Goal: Navigation & Orientation: Find specific page/section

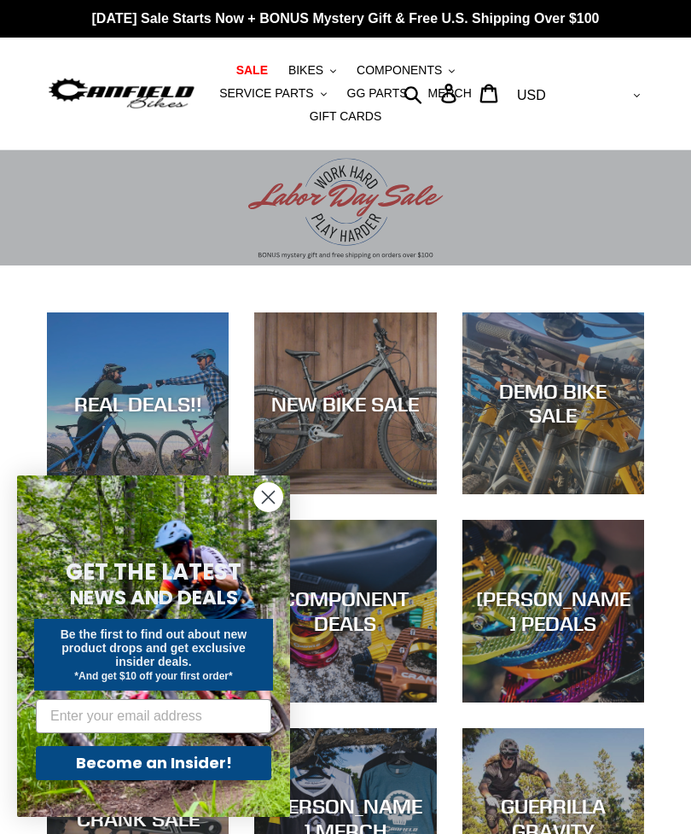
click at [264, 499] on circle "Close dialog" at bounding box center [268, 497] width 28 height 28
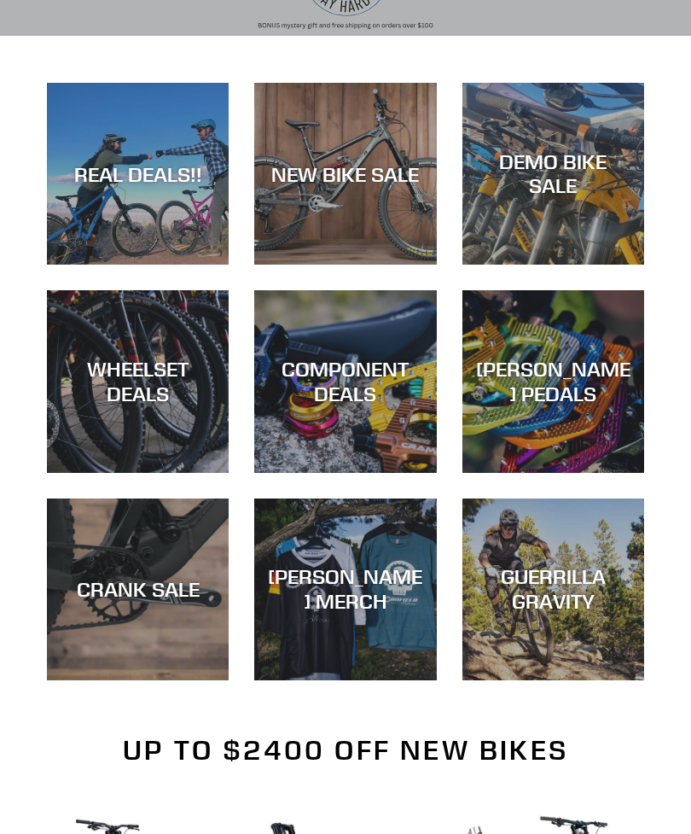
scroll to position [227, 0]
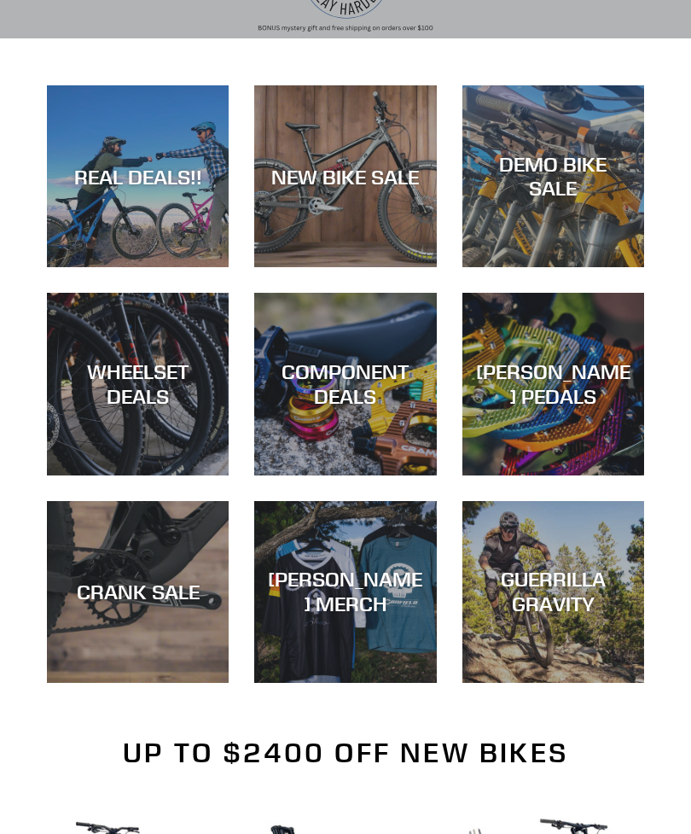
click at [592, 267] on div "DEMO BIKE SALE" at bounding box center [554, 267] width 182 height 0
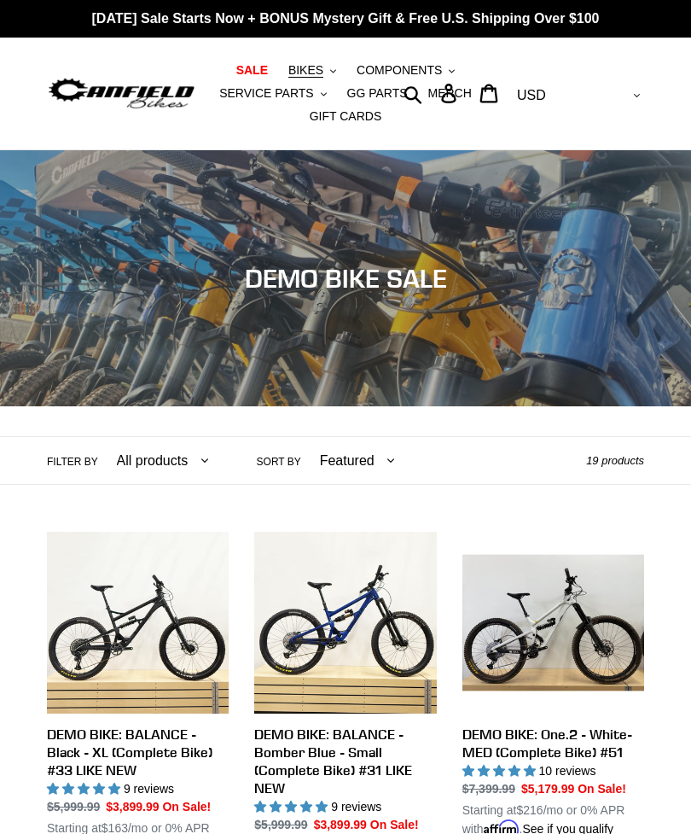
click at [101, 98] on img at bounding box center [121, 94] width 149 height 38
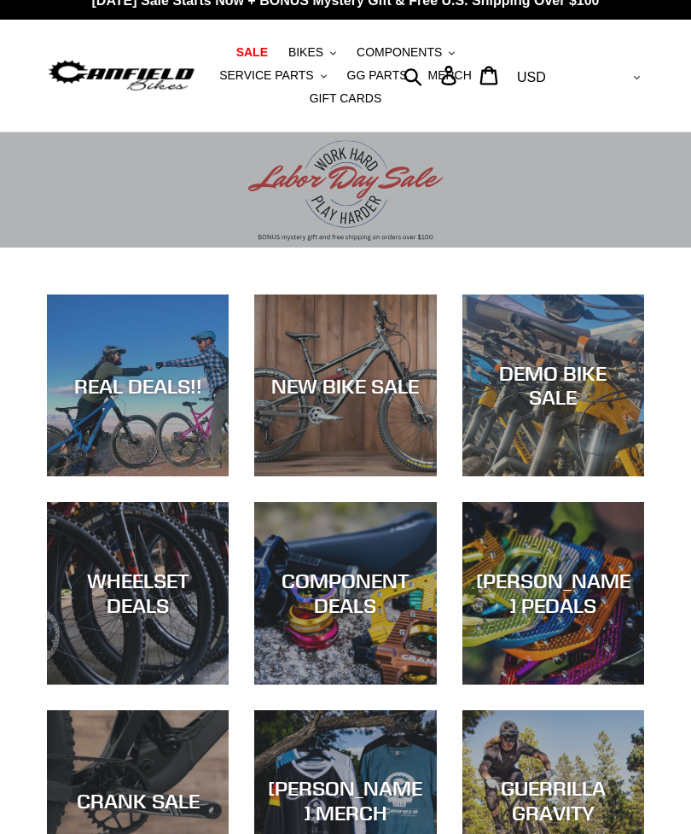
scroll to position [20, 0]
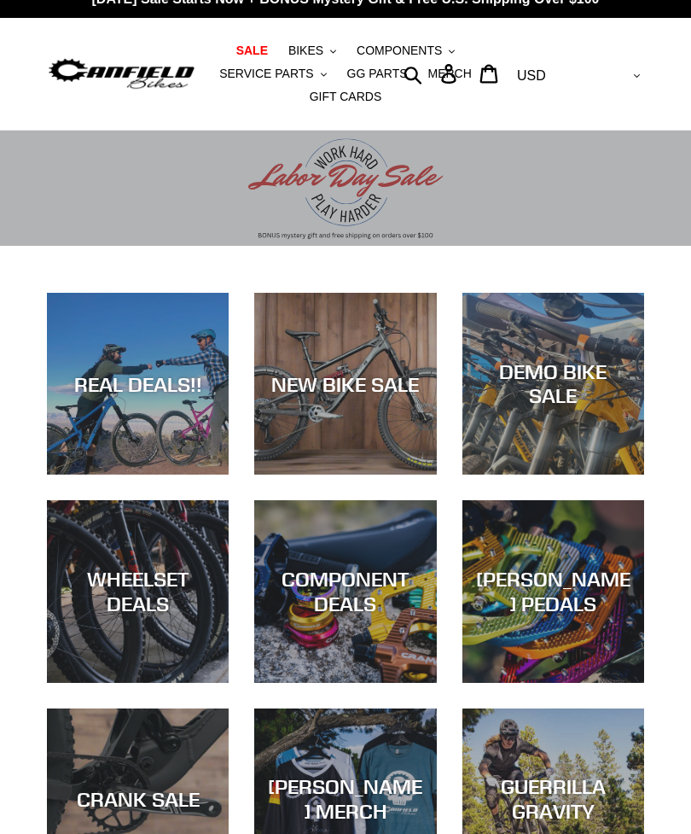
click at [125, 393] on div "REAL DEALS!!" at bounding box center [138, 383] width 182 height 25
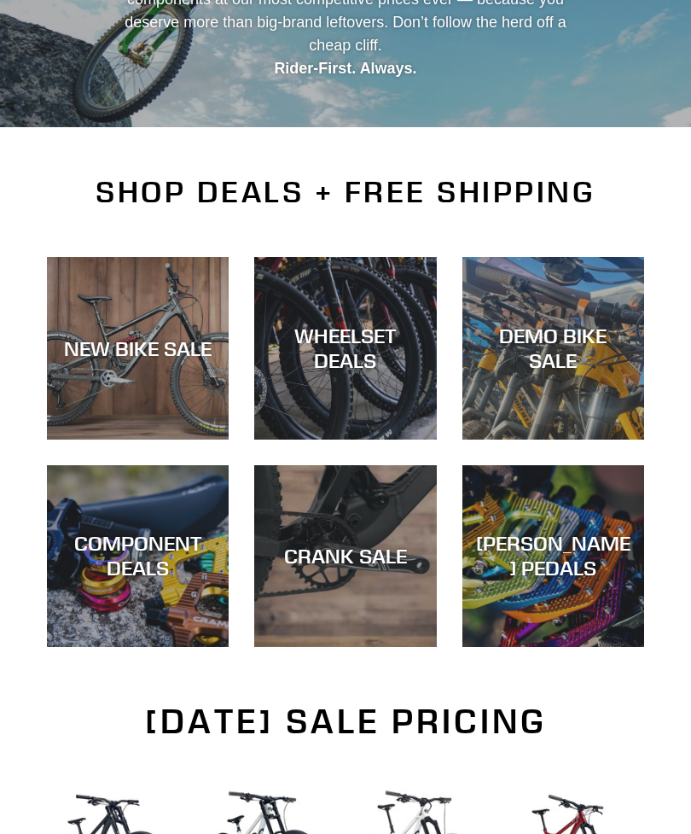
scroll to position [304, 0]
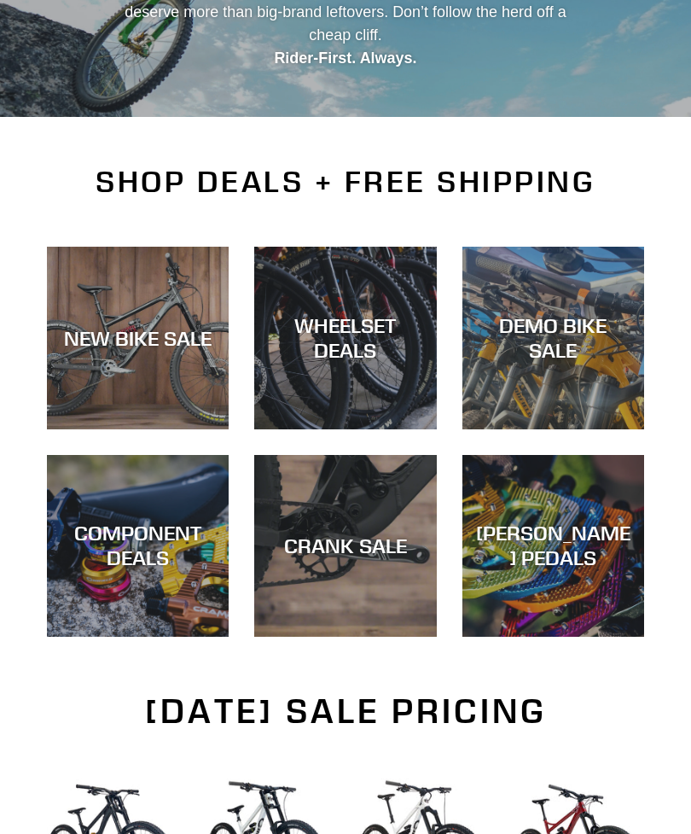
click at [89, 430] on div "NEW BIKE SALE" at bounding box center [138, 430] width 182 height 0
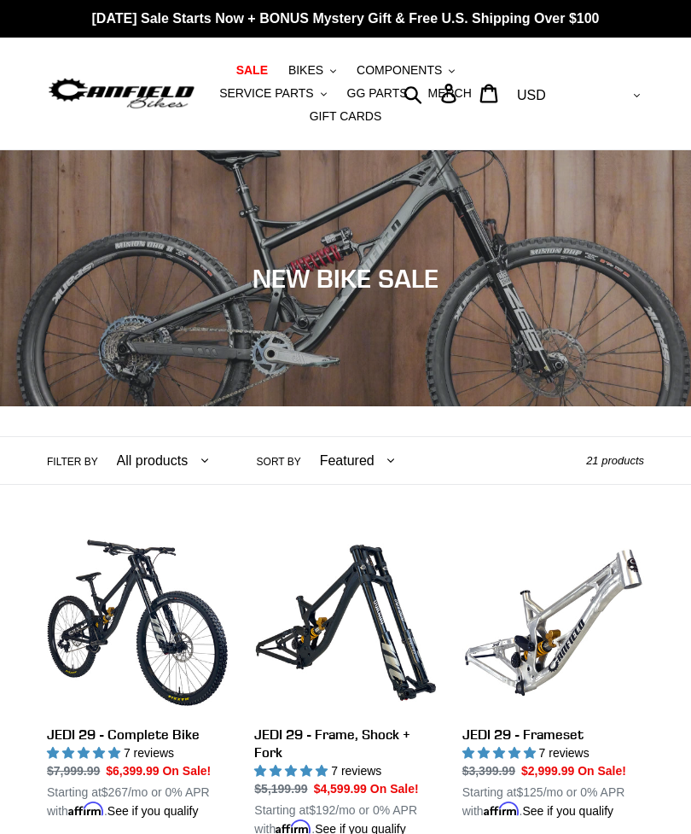
click at [90, 107] on img at bounding box center [121, 94] width 149 height 38
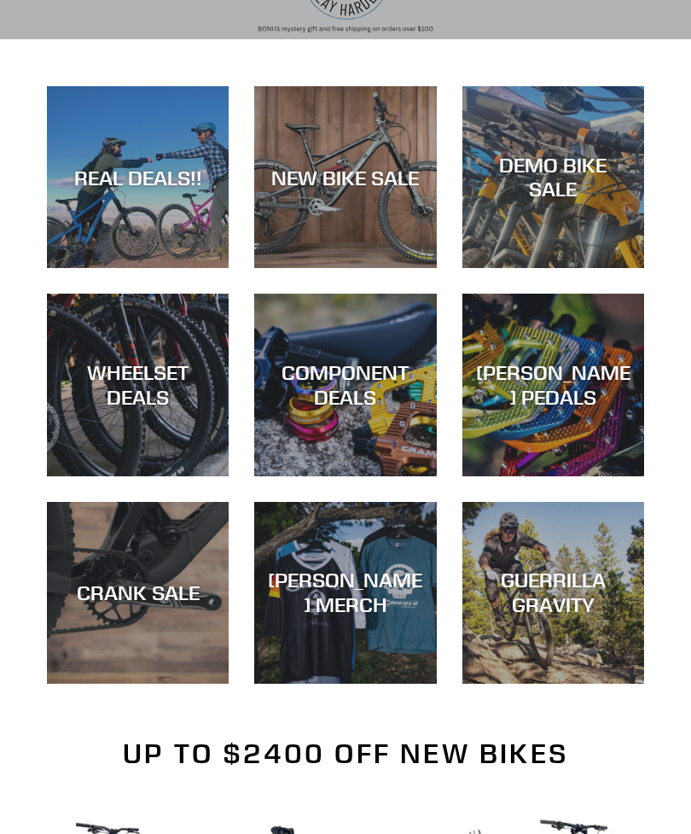
scroll to position [236, 0]
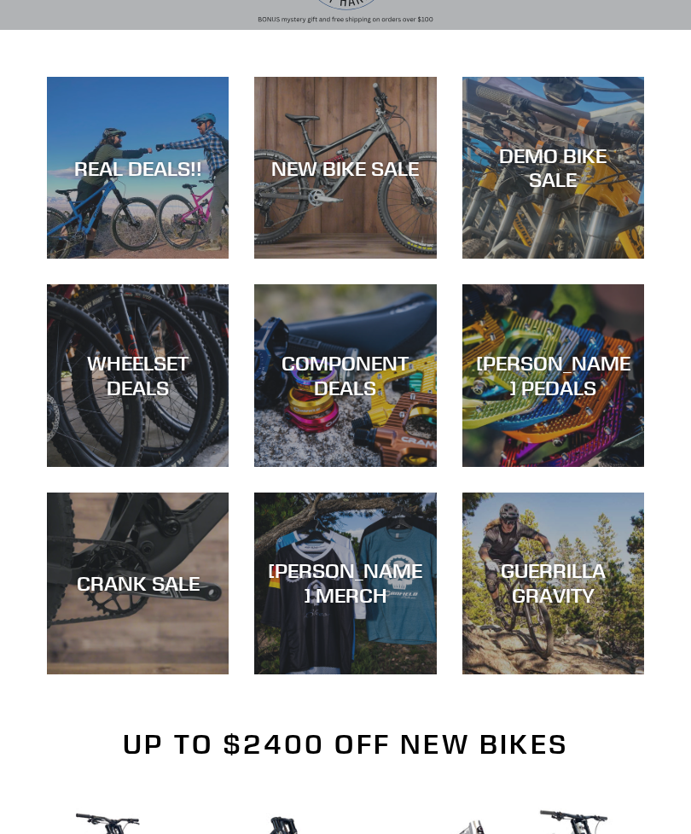
click at [106, 396] on div "WHEELSET DEALS" at bounding box center [138, 376] width 182 height 50
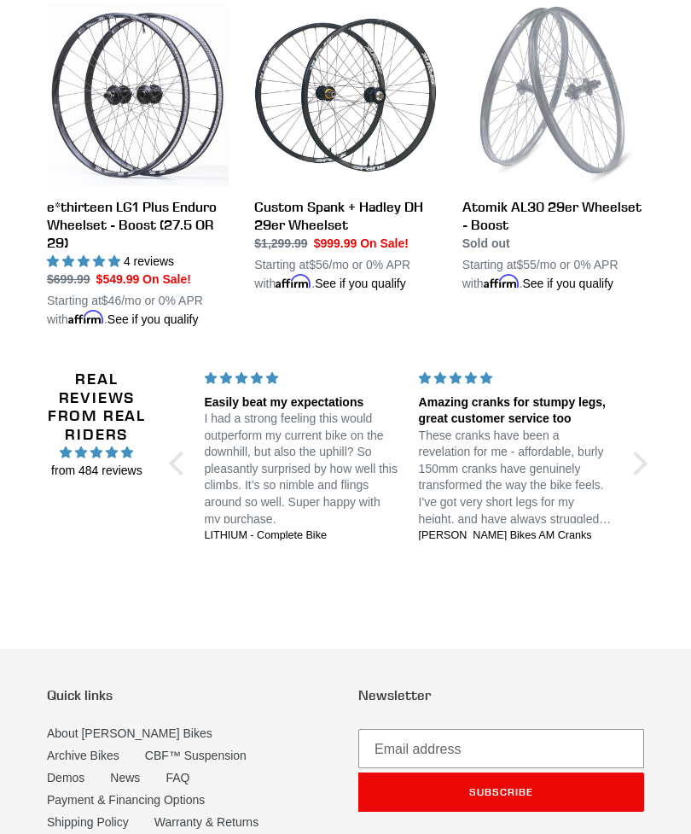
scroll to position [527, 0]
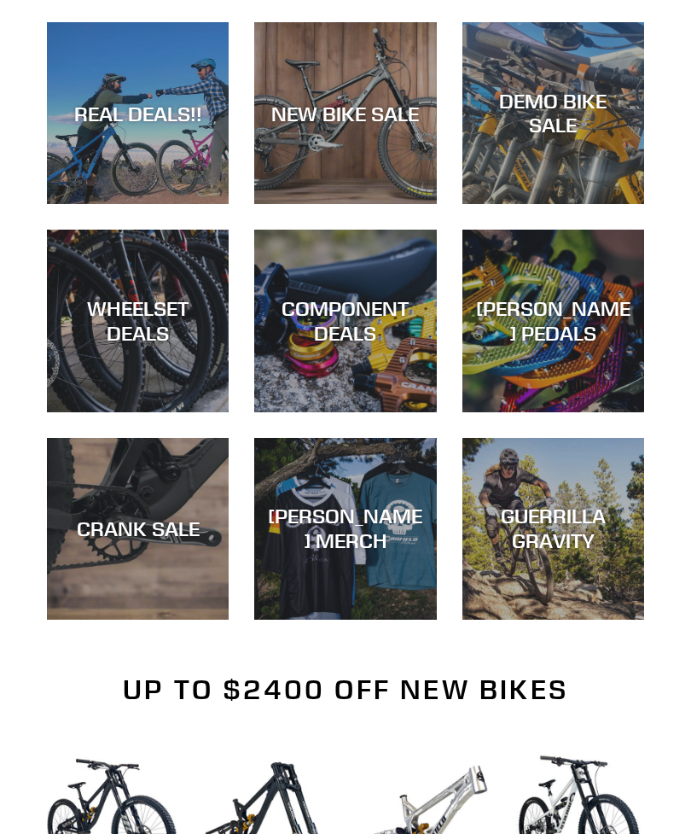
click at [396, 412] on div "COMPONENT DEALS" at bounding box center [345, 412] width 182 height 0
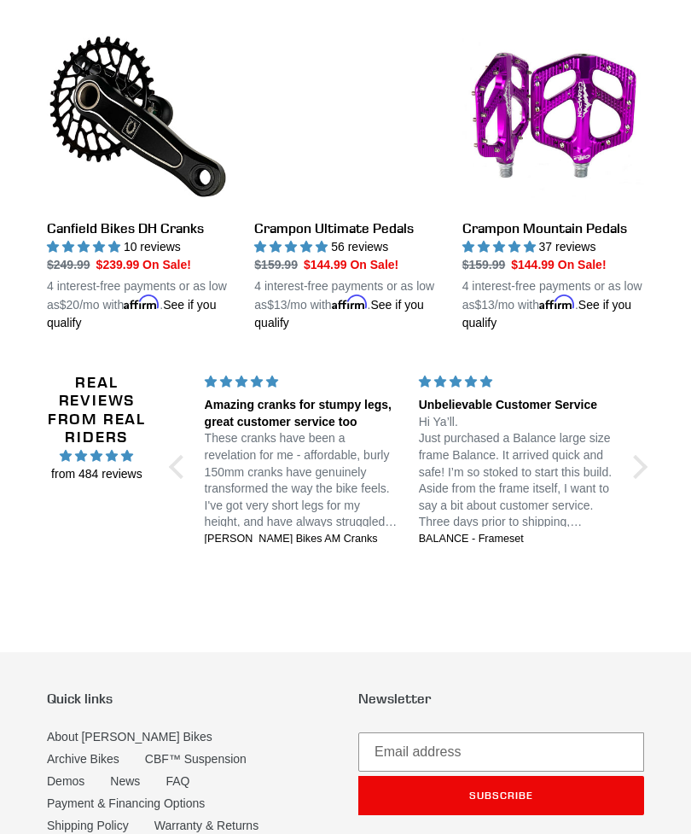
scroll to position [2346, 0]
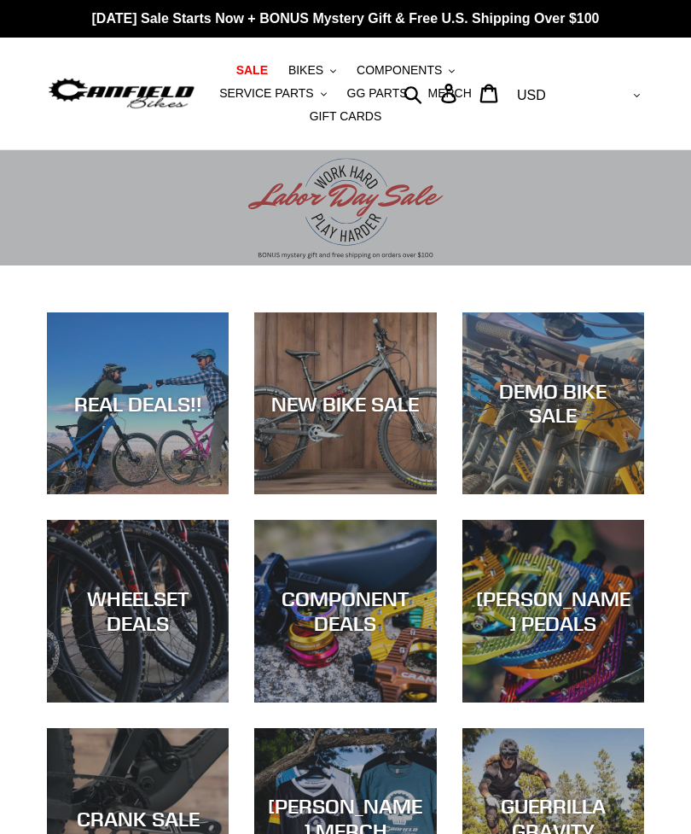
click at [366, 99] on span "GG PARTS" at bounding box center [377, 93] width 61 height 15
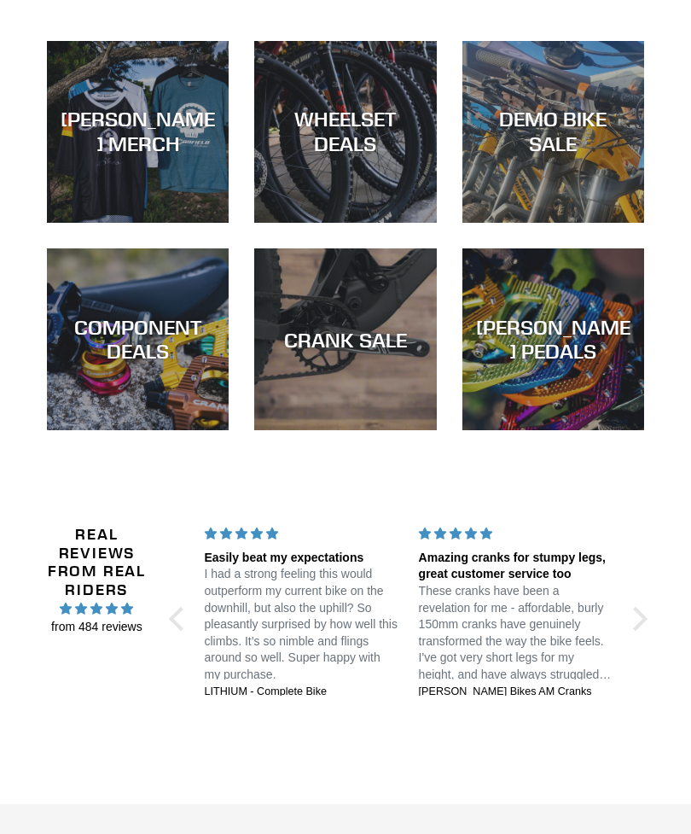
scroll to position [2611, 0]
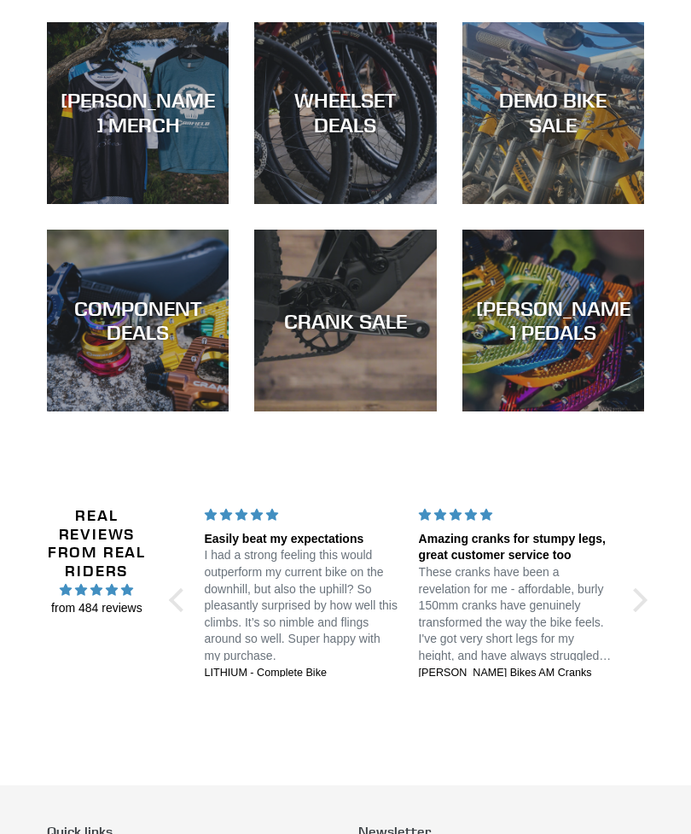
click at [118, 123] on div "[PERSON_NAME] MERCH" at bounding box center [138, 113] width 182 height 50
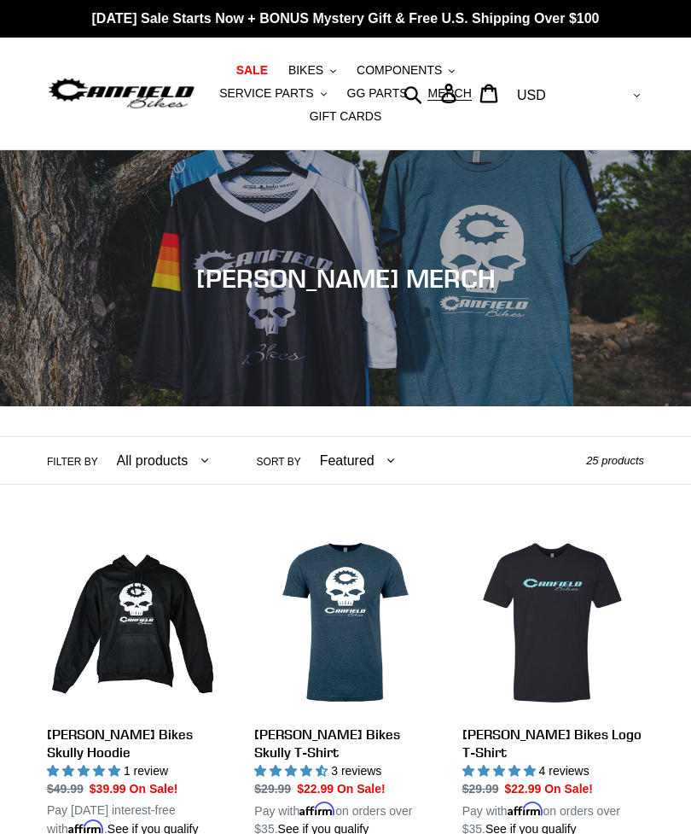
click at [111, 96] on img at bounding box center [121, 94] width 149 height 38
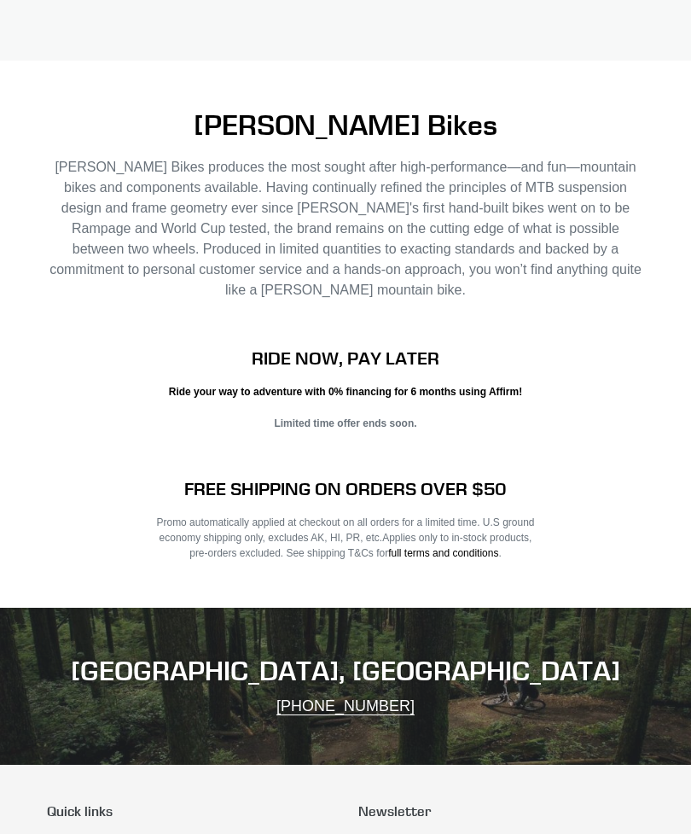
scroll to position [2517, 0]
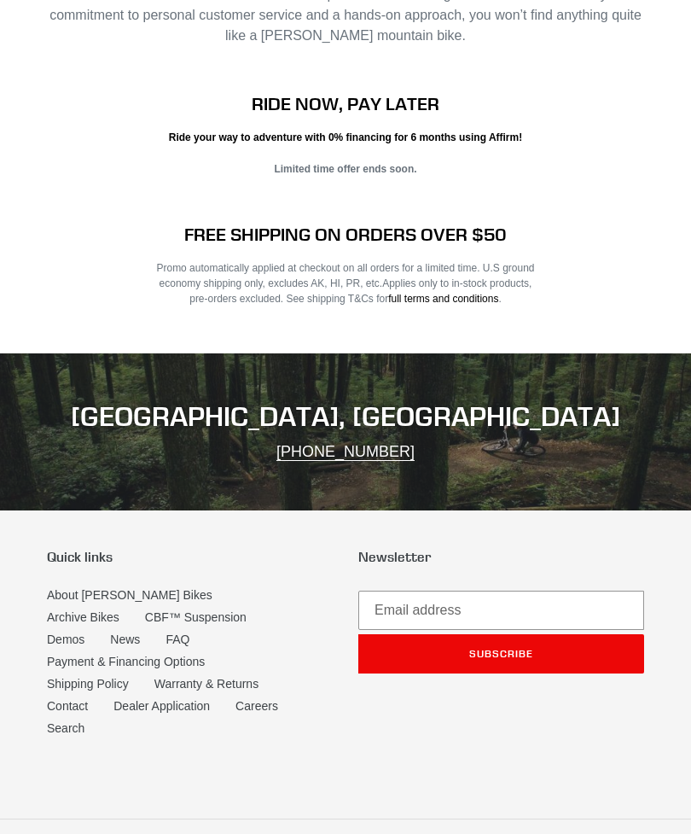
click at [120, 610] on link "Archive Bikes" at bounding box center [83, 617] width 73 height 14
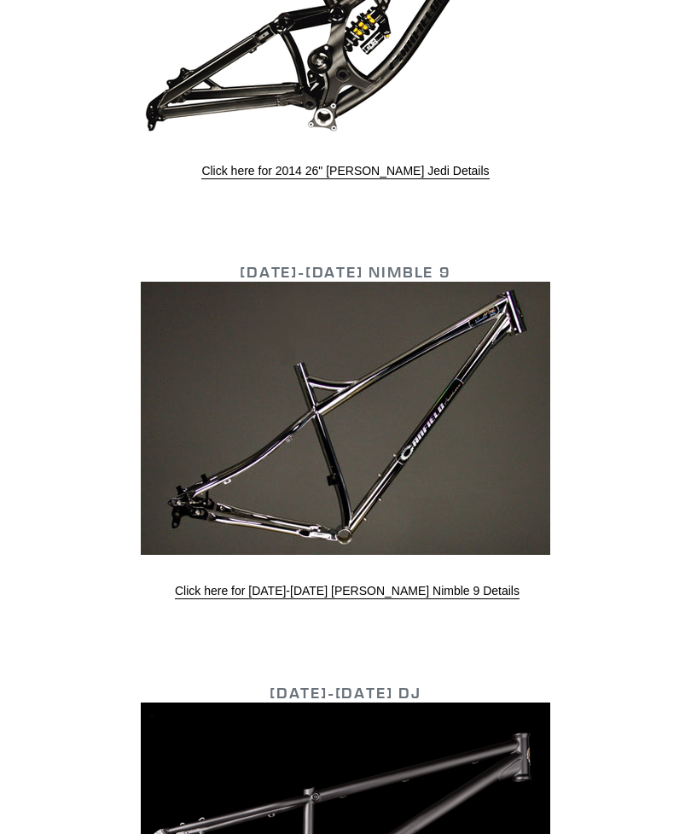
scroll to position [4481, 0]
click at [487, 401] on img at bounding box center [346, 418] width 410 height 273
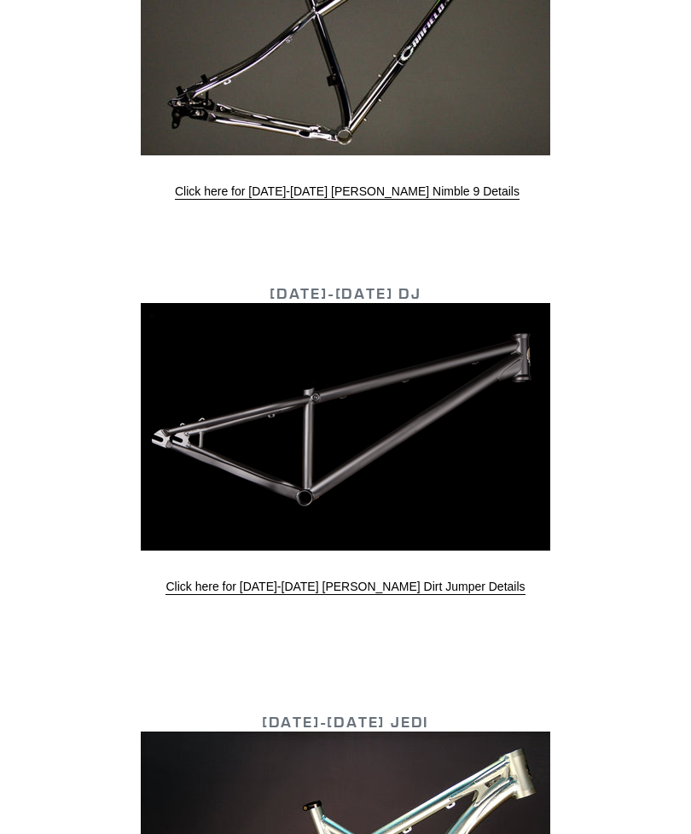
scroll to position [4709, 0]
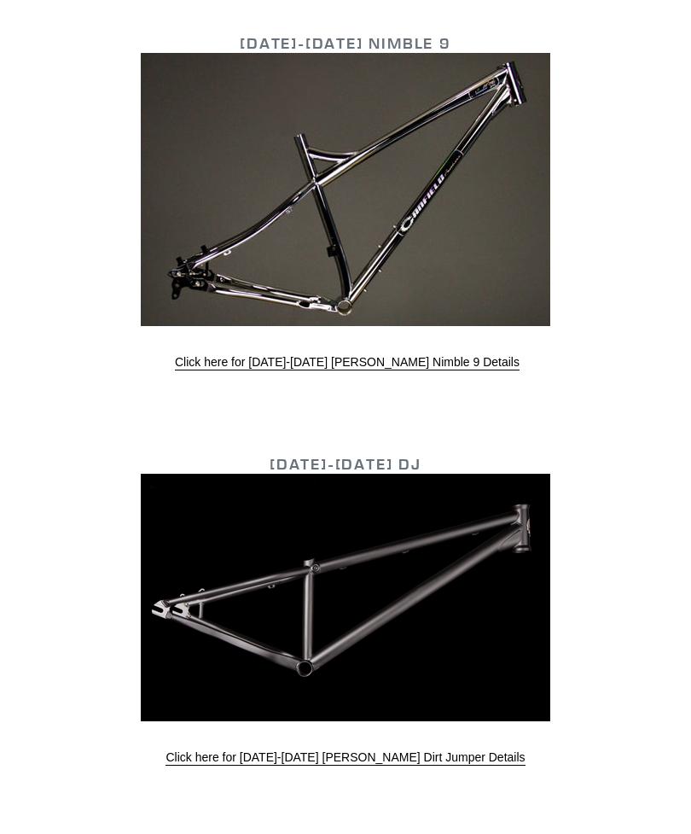
click at [462, 358] on link "Click here for [DATE]-[DATE] [PERSON_NAME] Nimble 9 Details" at bounding box center [347, 363] width 345 height 15
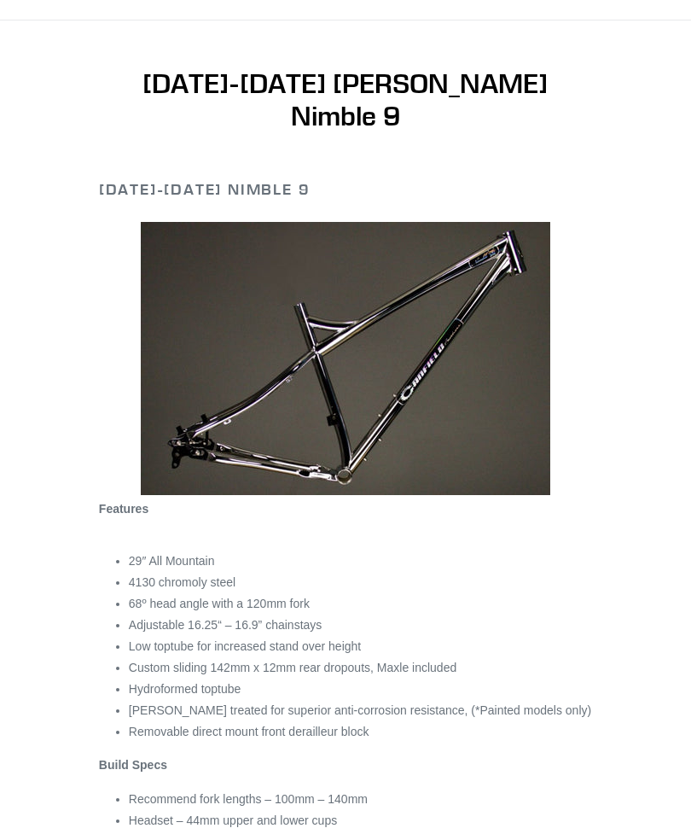
scroll to position [63, 0]
